Goal: Check status: Check status

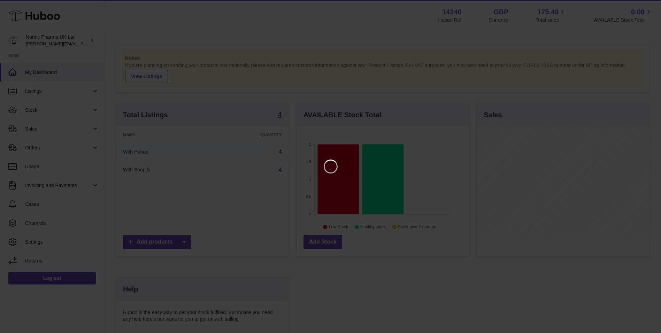
scroll to position [109, 174]
click at [648, 6] on icon "Close" at bounding box center [648, 6] width 8 height 8
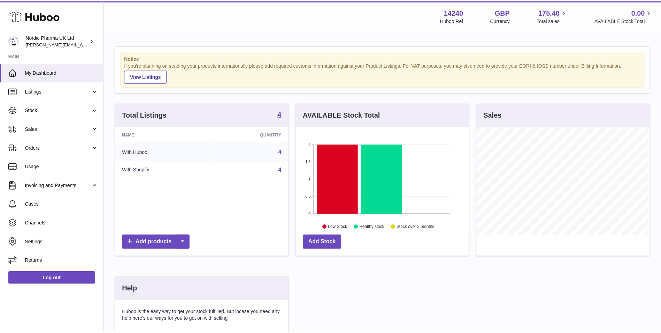
scroll to position [348470, 348406]
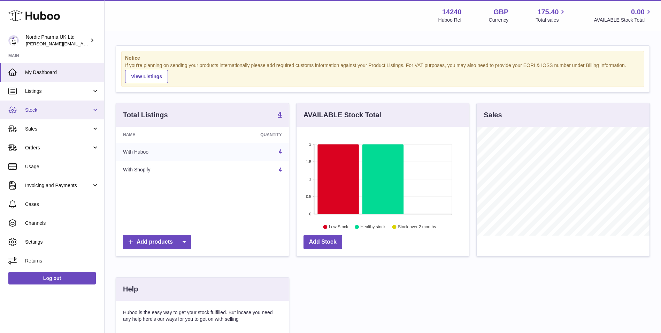
click at [42, 105] on link "Stock" at bounding box center [52, 109] width 104 height 19
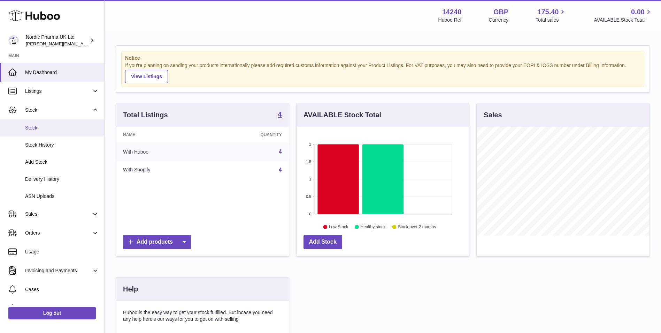
click at [44, 125] on span "Stock" at bounding box center [62, 127] width 74 height 7
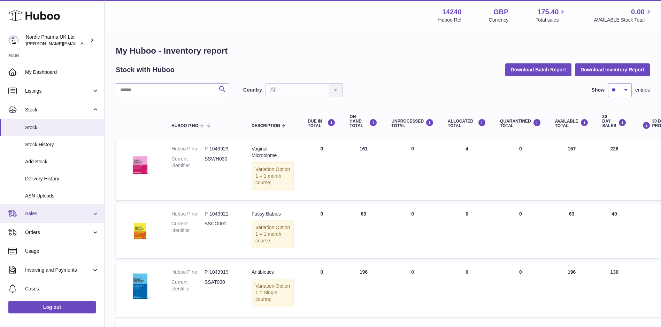
click at [42, 212] on span "Sales" at bounding box center [58, 214] width 67 height 7
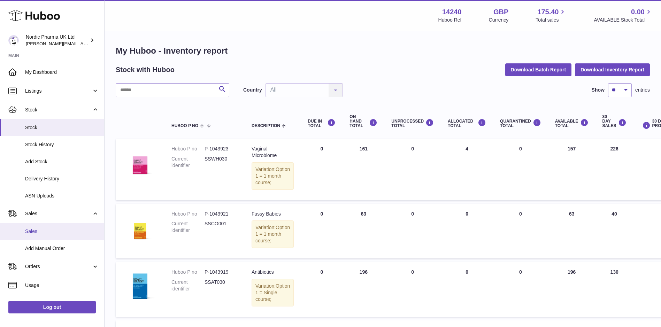
click at [36, 233] on span "Sales" at bounding box center [62, 231] width 74 height 7
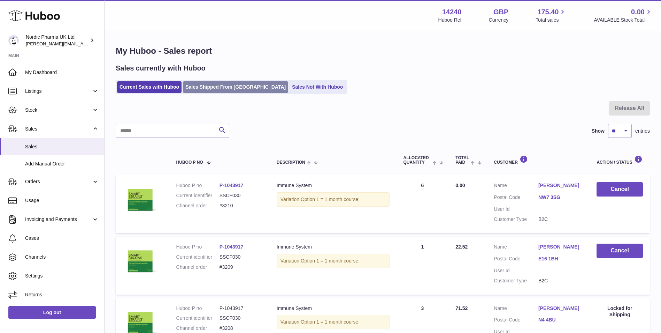
click at [225, 84] on link "Sales Shipped From Huboo" at bounding box center [235, 87] width 105 height 12
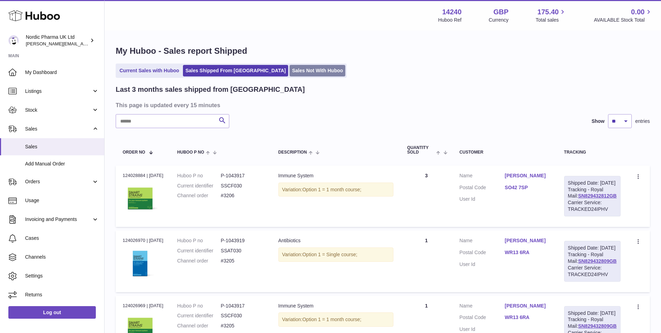
click at [296, 70] on link "Sales Not With Huboo" at bounding box center [318, 71] width 56 height 12
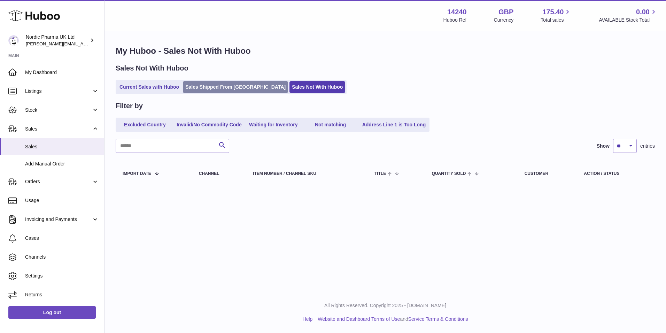
click at [194, 86] on link "Sales Shipped From [GEOGRAPHIC_DATA]" at bounding box center [235, 87] width 105 height 12
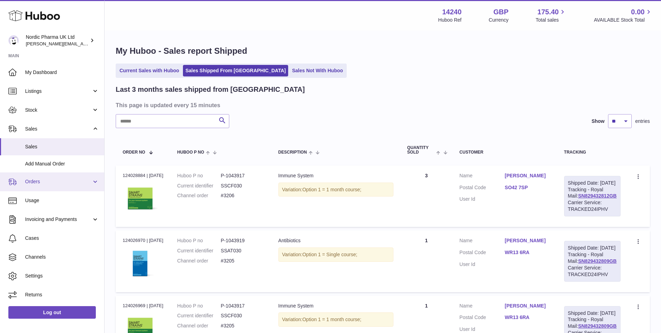
click at [45, 177] on link "Orders" at bounding box center [52, 181] width 104 height 19
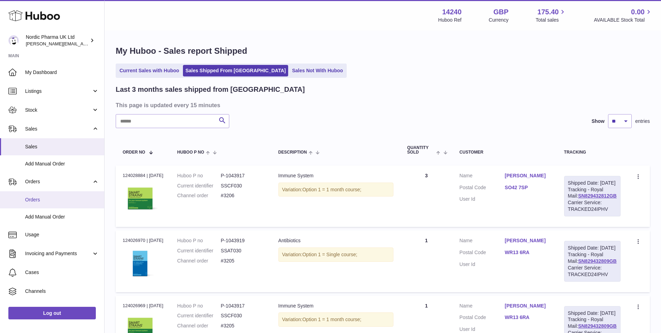
click at [37, 204] on link "Orders" at bounding box center [52, 199] width 104 height 17
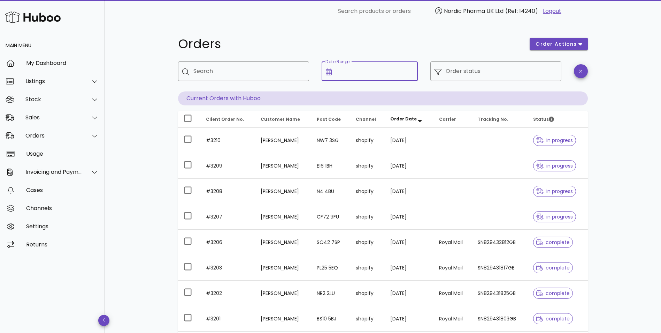
click at [345, 73] on input "Date Range" at bounding box center [375, 71] width 78 height 11
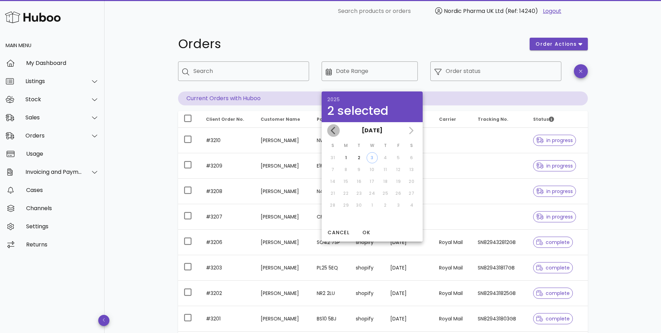
click at [334, 130] on icon "Previous month" at bounding box center [333, 130] width 8 height 8
click at [395, 156] on div "1" at bounding box center [398, 157] width 11 height 6
click at [336, 215] on div "31" at bounding box center [332, 217] width 11 height 6
type input "**********"
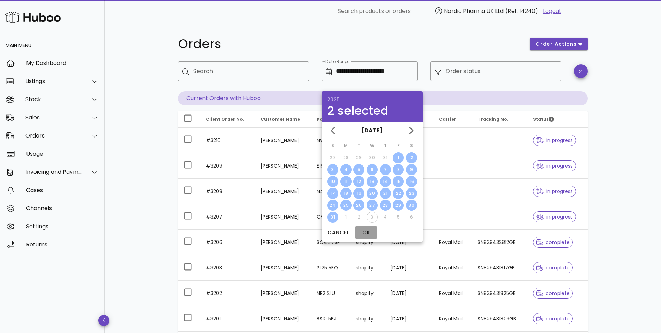
click at [365, 233] on span "OK" at bounding box center [366, 232] width 17 height 7
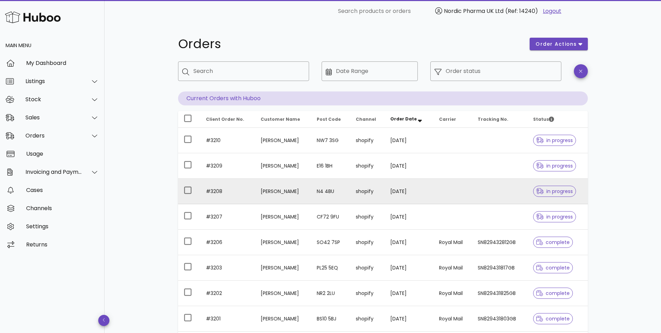
type input "**********"
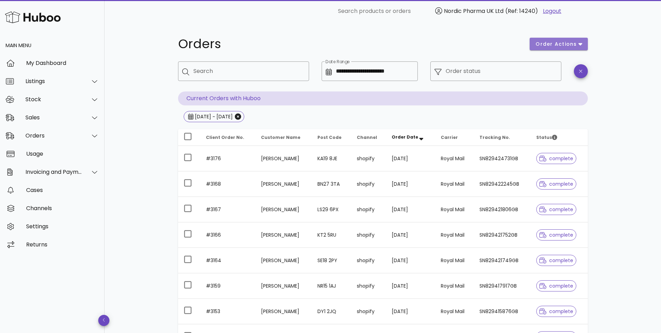
click at [580, 42] on icon "button" at bounding box center [581, 44] width 4 height 6
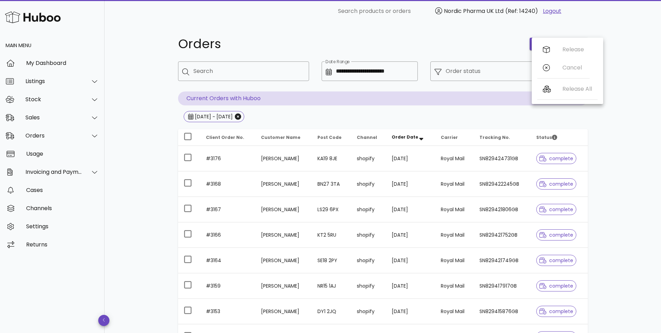
click at [622, 43] on div "**********" at bounding box center [383, 249] width 557 height 455
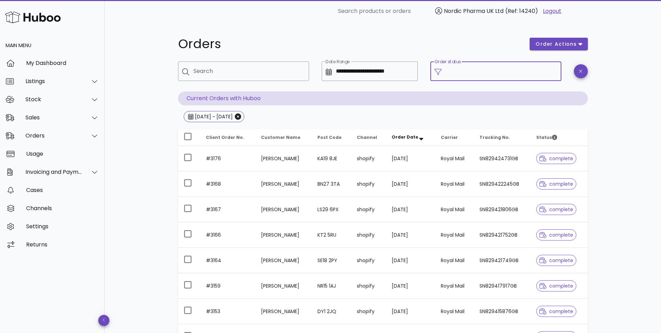
click at [521, 69] on input "Order status" at bounding box center [502, 71] width 112 height 11
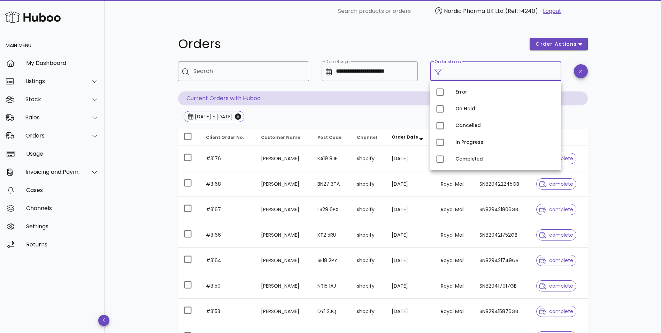
click at [521, 69] on input "Order status" at bounding box center [502, 71] width 112 height 11
